Goal: Task Accomplishment & Management: Manage account settings

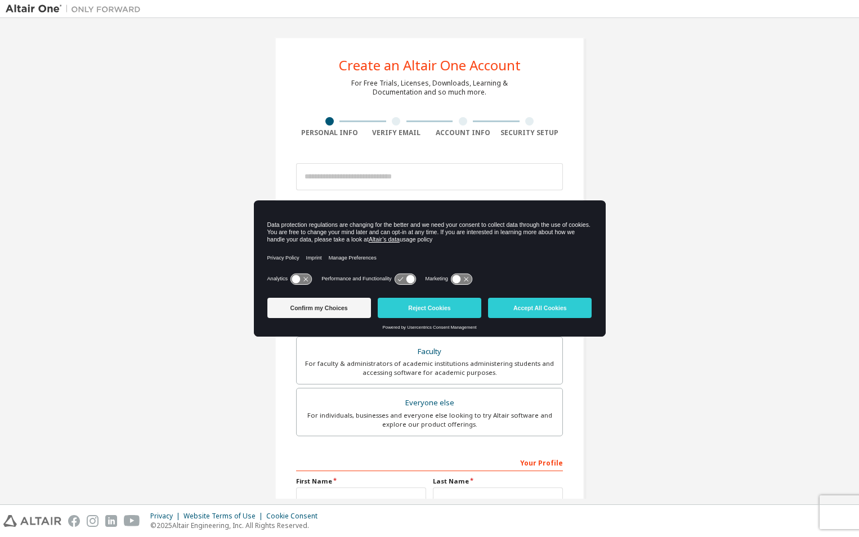
click at [840, 50] on div "Create an Altair One Account For Free Trials, Licenses, Downloads, Learning & D…" at bounding box center [430, 322] width 848 height 596
click at [575, 305] on button "Accept All Cookies" at bounding box center [540, 308] width 104 height 20
click at [575, 305] on div "Create an Altair One Account For Free Trials, Licenses, Downloads, Learning & D…" at bounding box center [430, 321] width 310 height 569
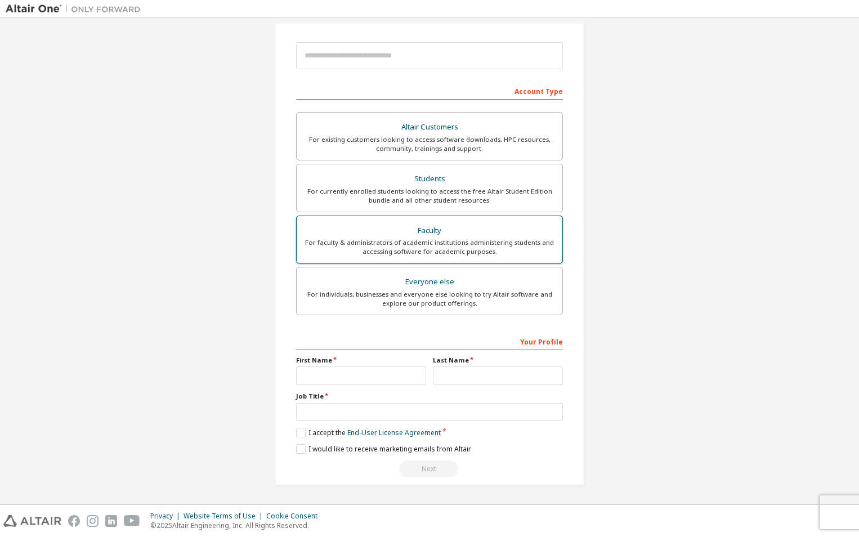
scroll to position [65, 0]
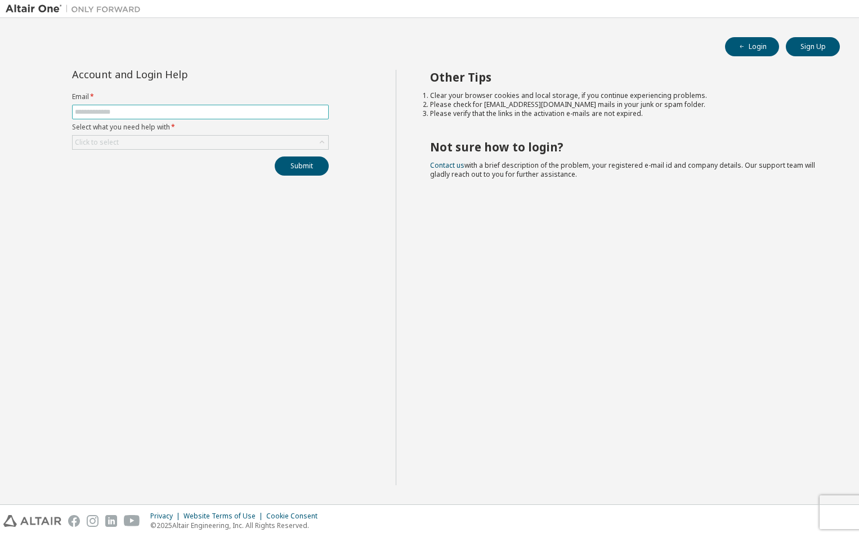
click at [133, 110] on input "text" at bounding box center [200, 112] width 251 height 9
type input "**********"
click at [159, 146] on div "Click to select" at bounding box center [201, 143] width 256 height 14
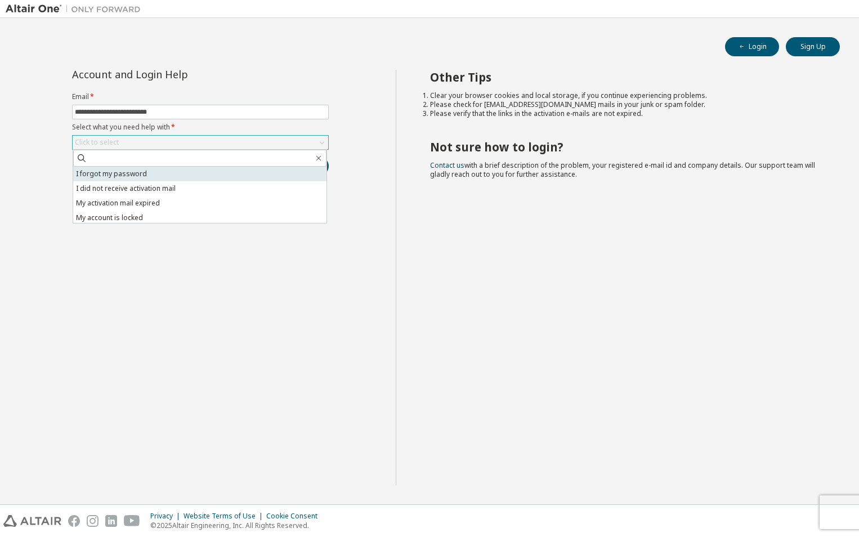
click at [141, 173] on li "I forgot my password" at bounding box center [199, 174] width 253 height 15
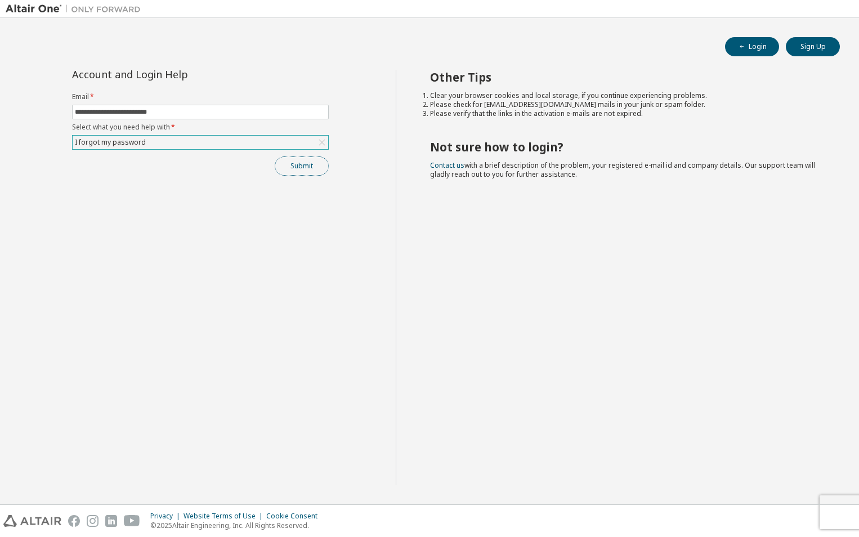
click at [302, 163] on button "Submit" at bounding box center [302, 166] width 54 height 19
